Goal: Use online tool/utility

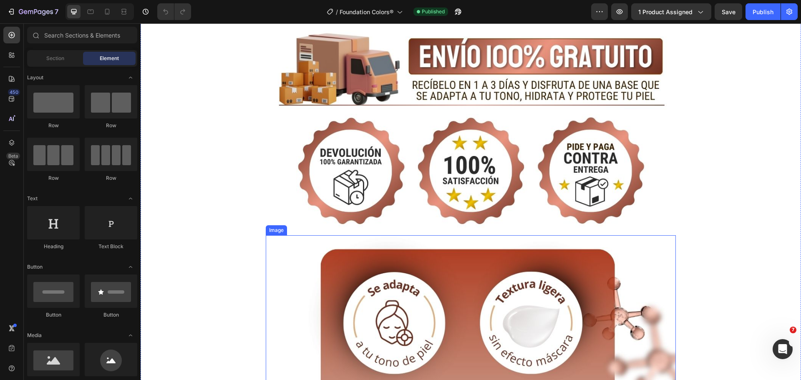
scroll to position [710, 0]
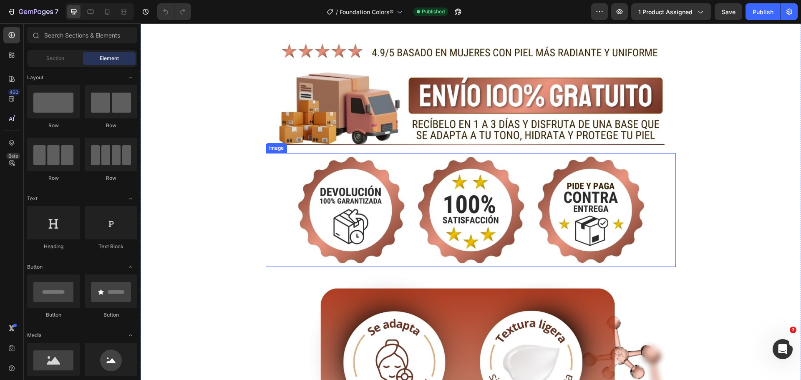
click at [511, 185] on img at bounding box center [471, 210] width 410 height 114
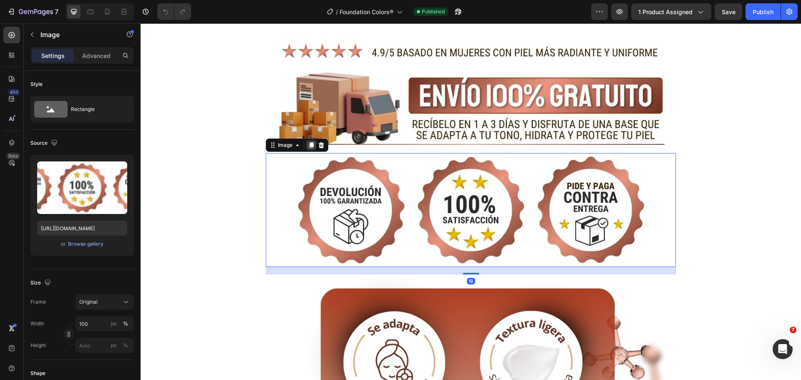
click at [309, 142] on icon at bounding box center [311, 145] width 7 height 7
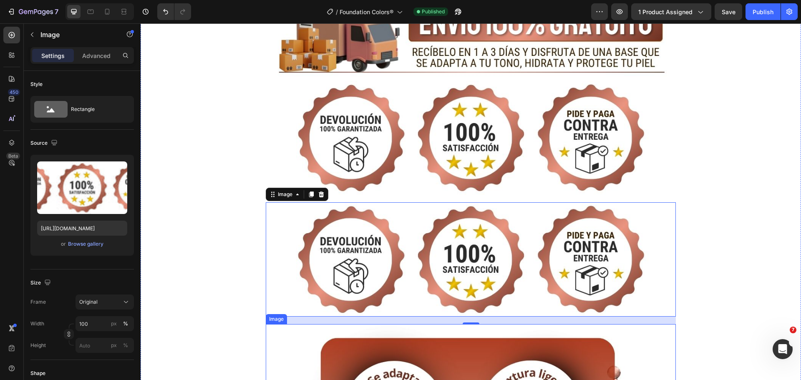
scroll to position [751, 0]
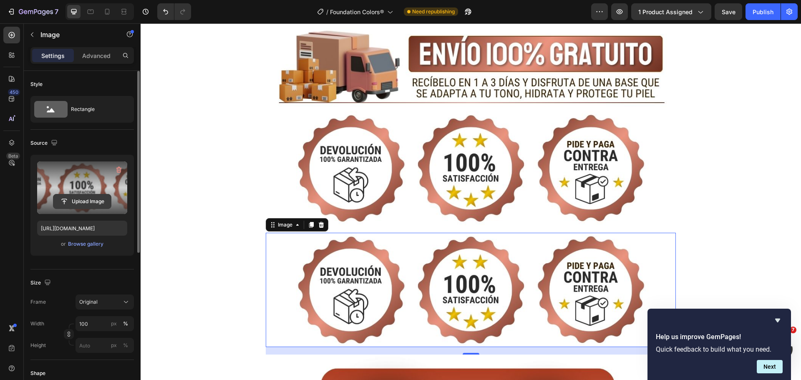
click at [78, 203] on input "file" at bounding box center [82, 202] width 58 height 14
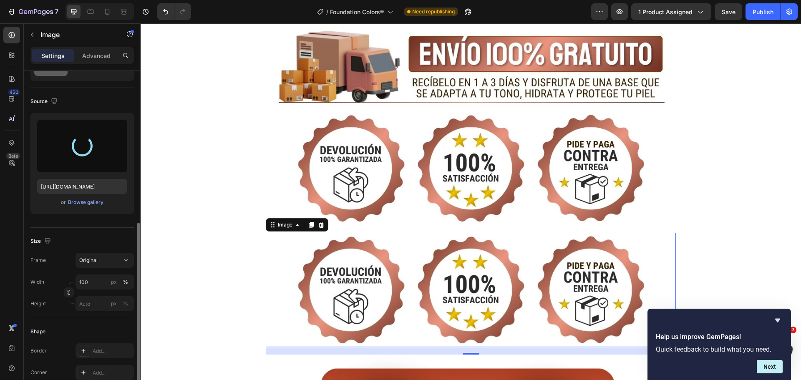
scroll to position [0, 0]
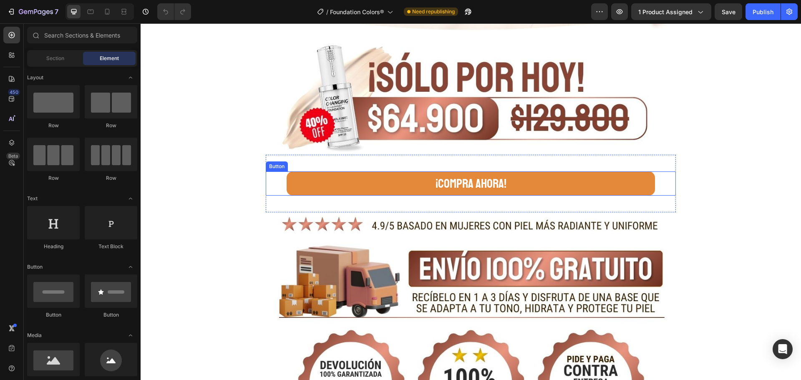
scroll to position [751, 0]
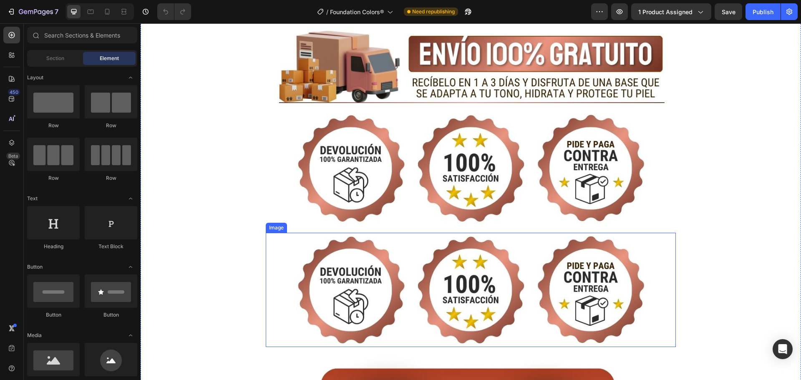
click at [439, 282] on img at bounding box center [471, 290] width 410 height 114
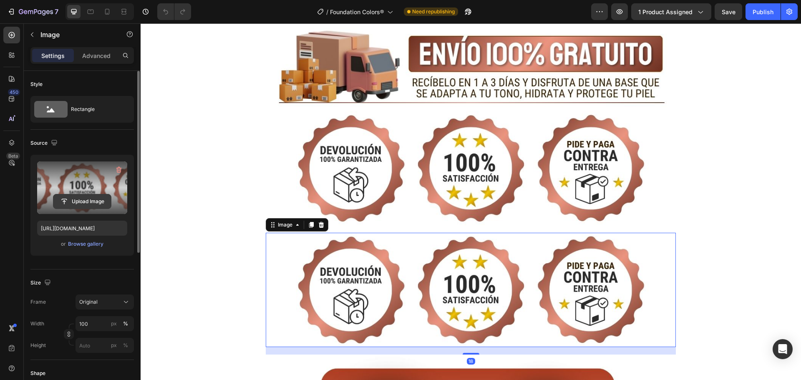
click at [110, 205] on input "file" at bounding box center [82, 202] width 58 height 14
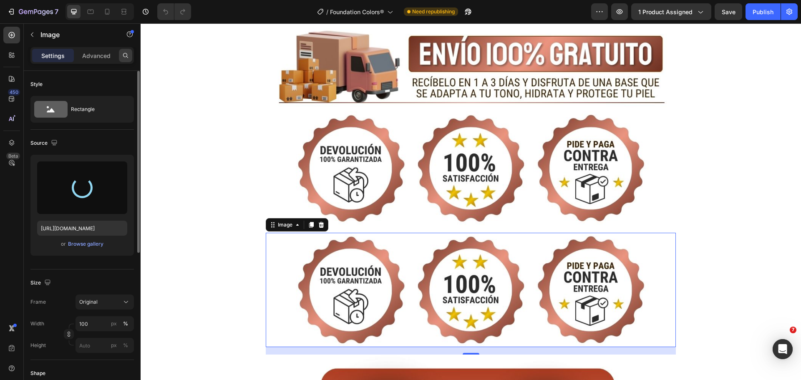
scroll to position [0, 0]
